Goal: Book appointment/travel/reservation

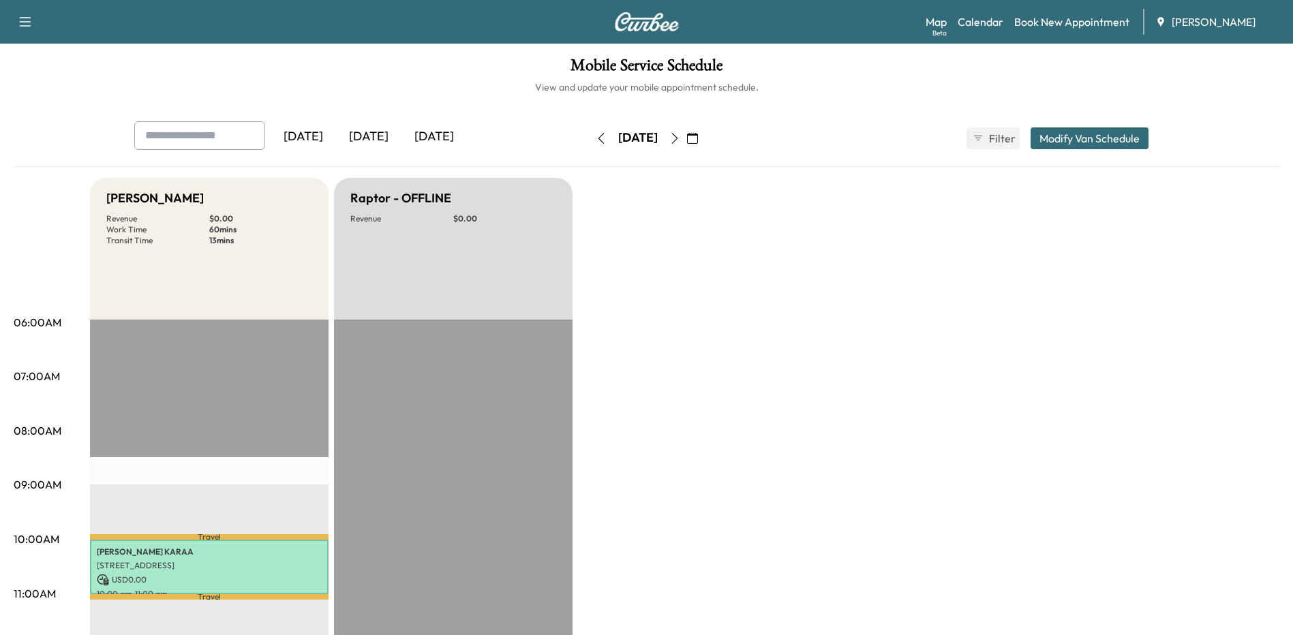
click at [680, 141] on icon "button" at bounding box center [674, 138] width 11 height 11
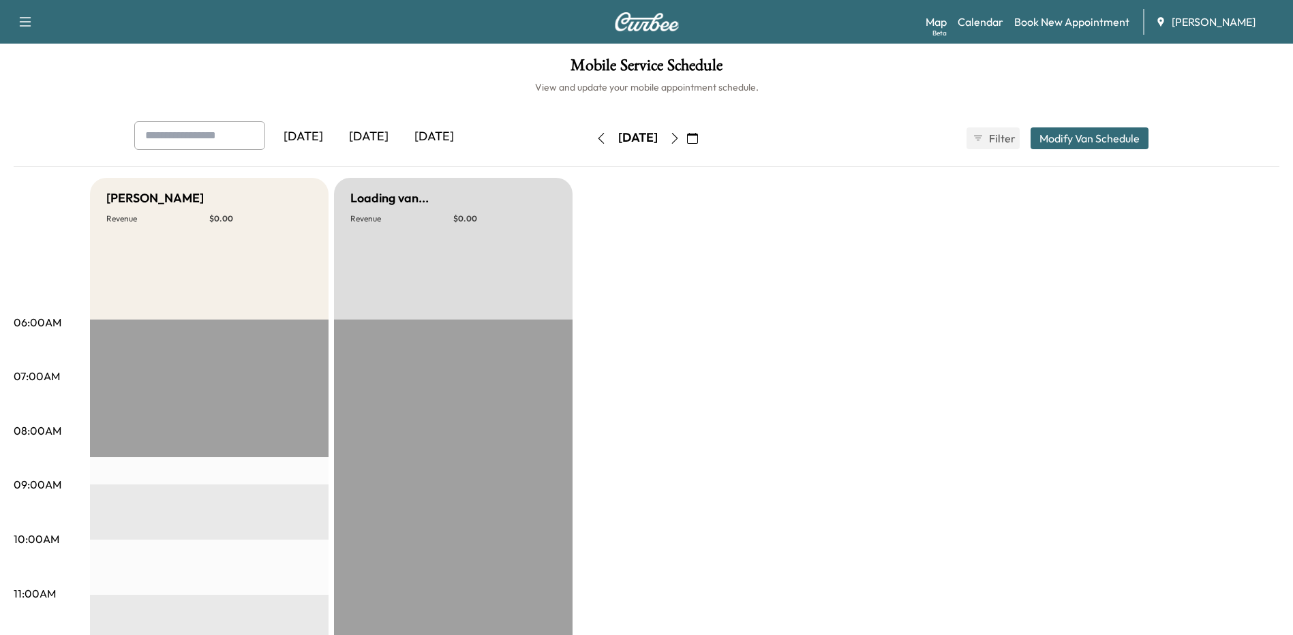
click at [704, 141] on button "button" at bounding box center [692, 138] width 23 height 22
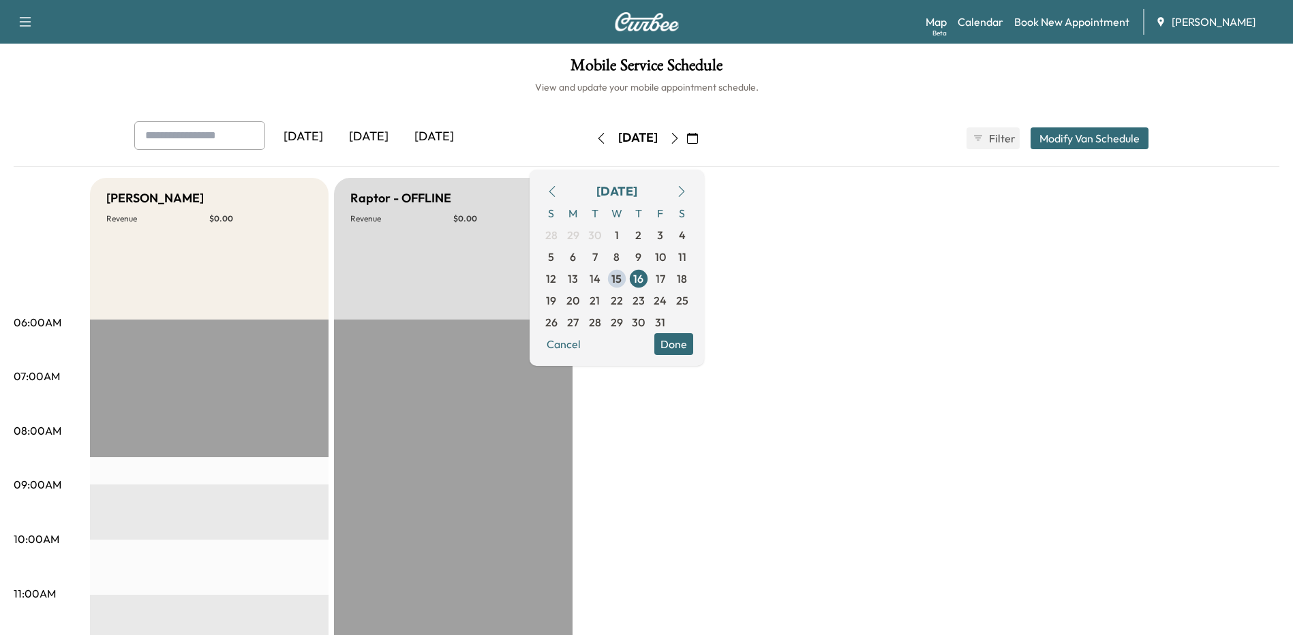
click at [666, 300] on span "24" at bounding box center [660, 300] width 13 height 16
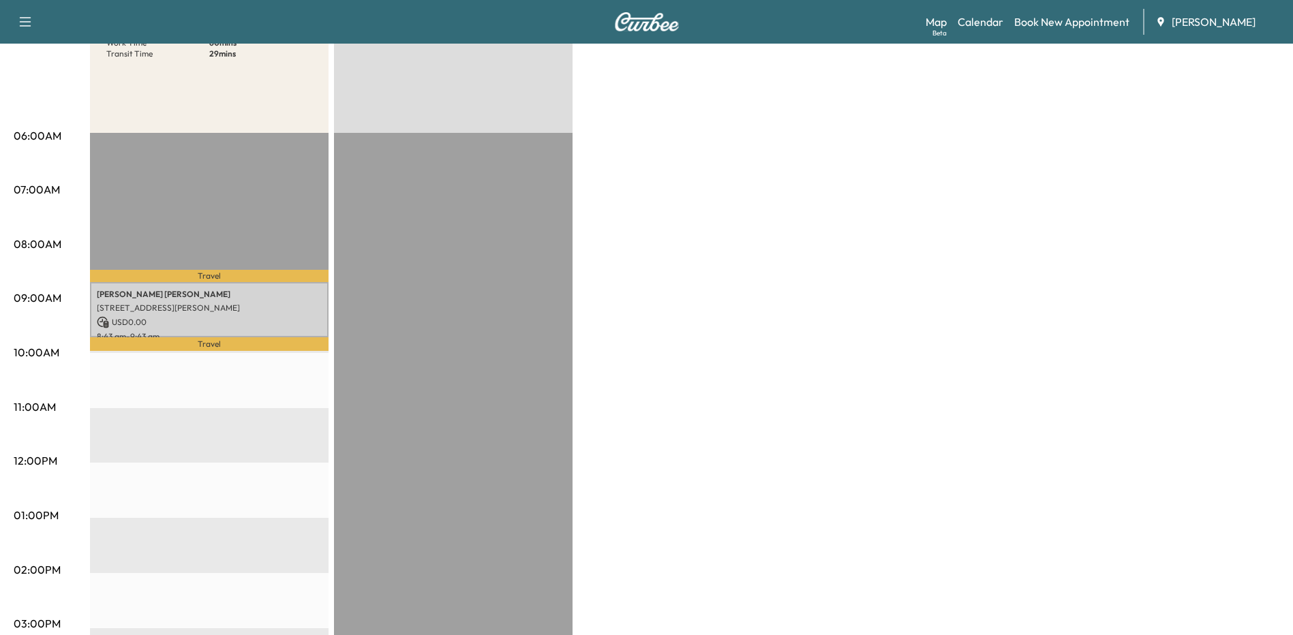
scroll to position [204, 0]
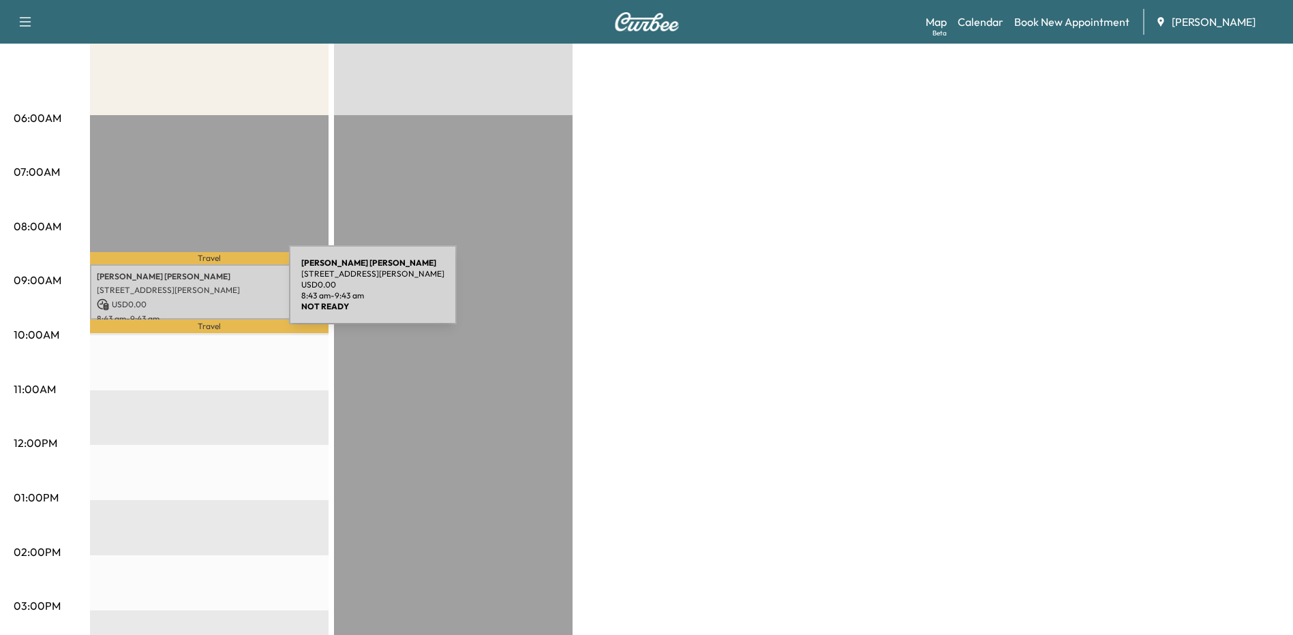
click at [188, 290] on p "[STREET_ADDRESS][PERSON_NAME]" at bounding box center [209, 290] width 225 height 11
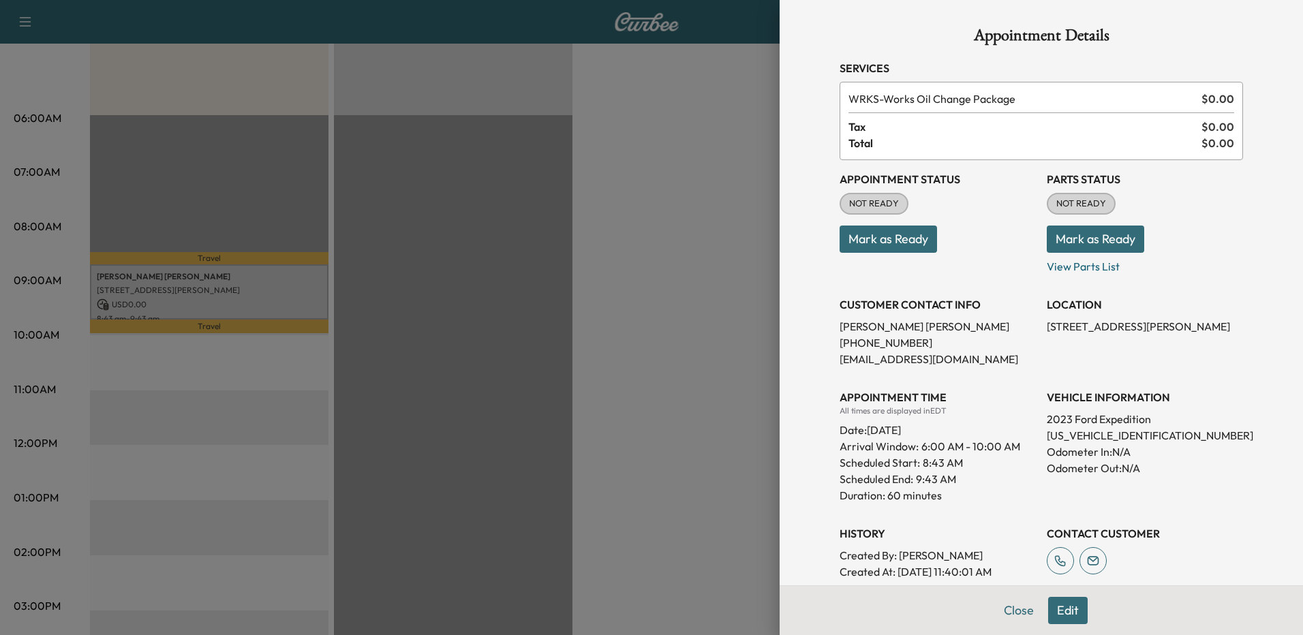
click at [1089, 434] on p "[US_VEHICLE_IDENTIFICATION_NUMBER]" at bounding box center [1145, 435] width 196 height 16
copy p "[US_VEHICLE_IDENTIFICATION_NUMBER]"
click at [633, 187] on div at bounding box center [651, 317] width 1303 height 635
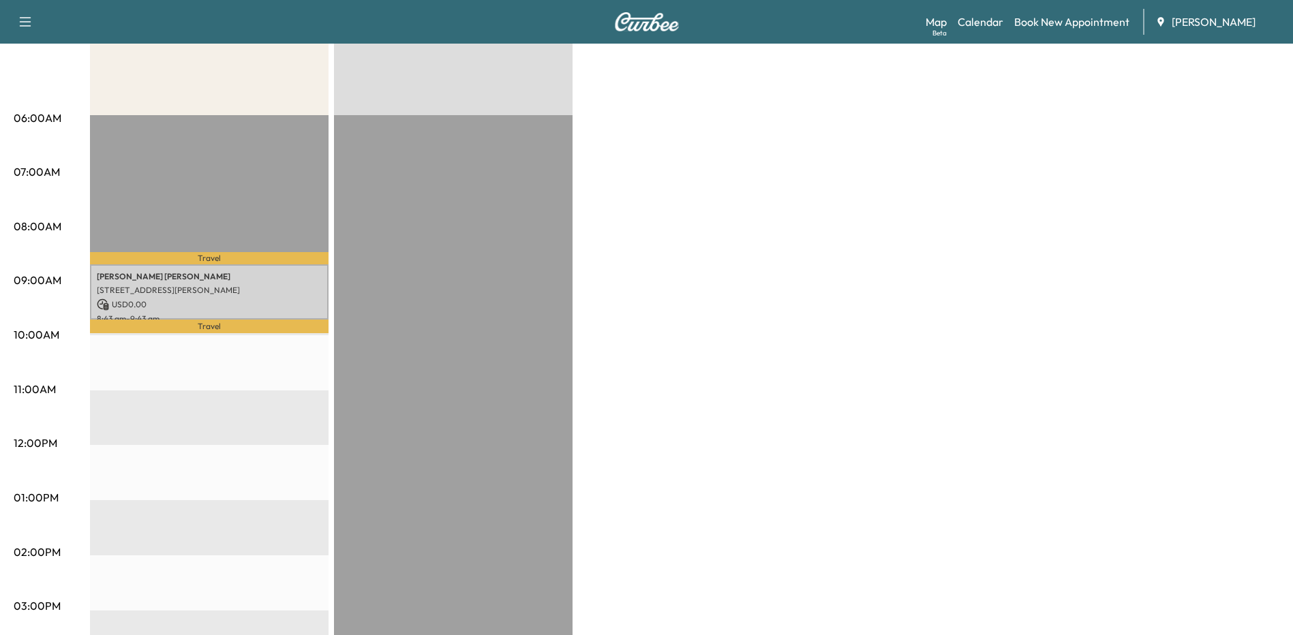
drag, startPoint x: 878, startPoint y: 604, endPoint x: 854, endPoint y: 531, distance: 76.7
click at [878, 604] on div "Bronco - [PERSON_NAME] Revenue $ 0.00 Work Time 60 mins Transit Time 29 mins Tr…" at bounding box center [684, 484] width 1189 height 1022
